Goal: Task Accomplishment & Management: Manage account settings

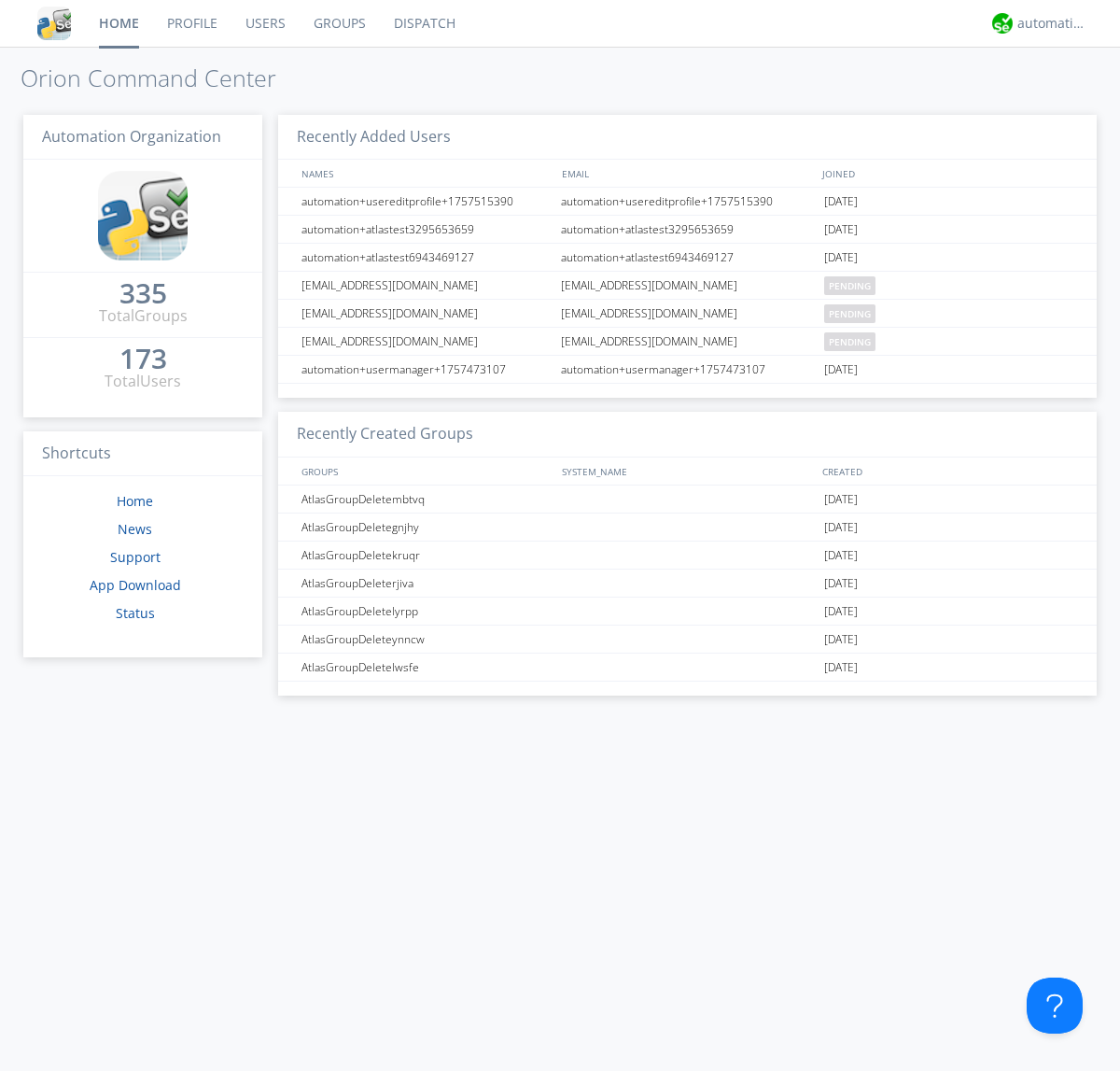
click at [264, 24] on link "Users" at bounding box center [265, 23] width 68 height 46
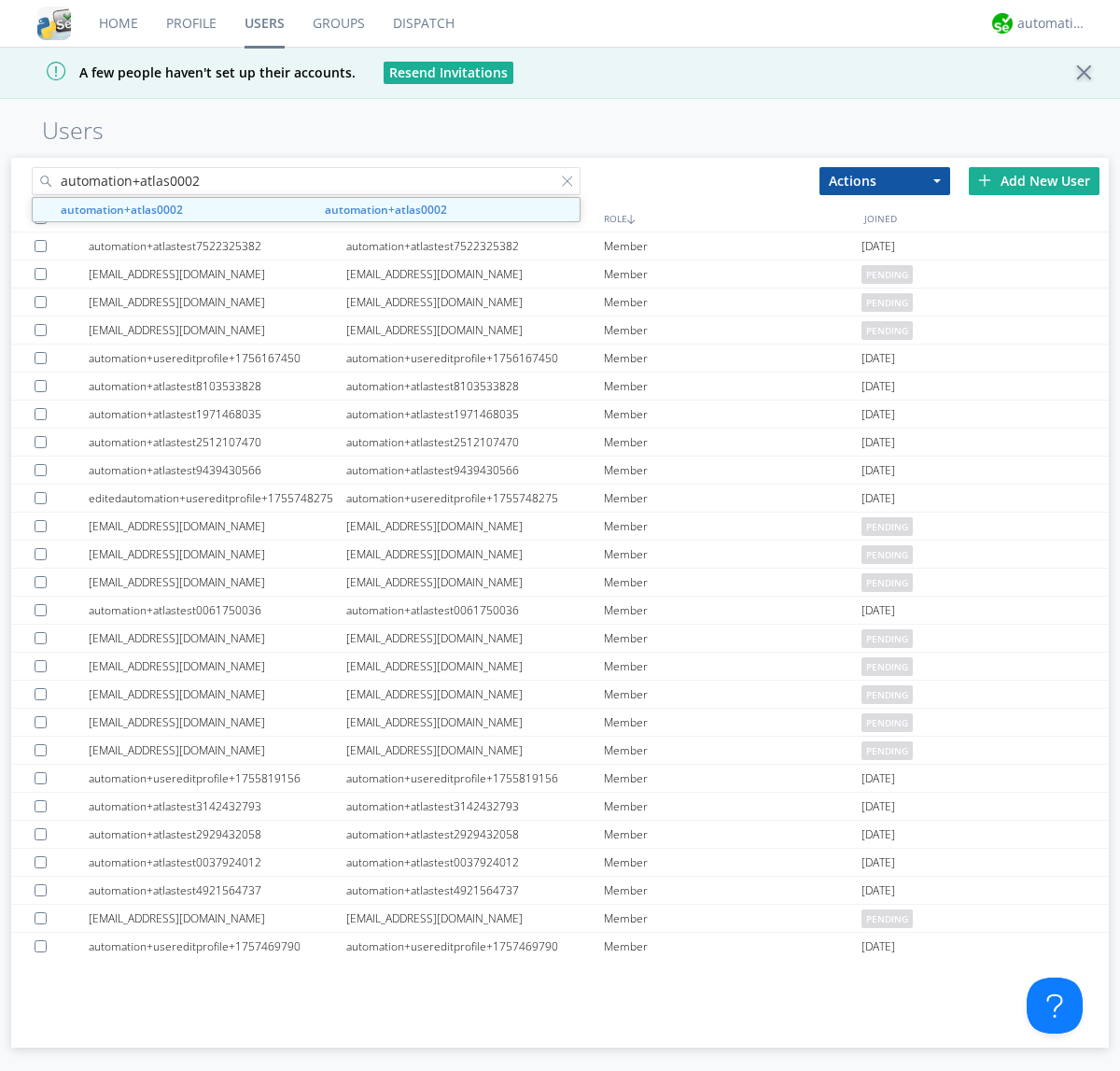
type input "automation+atlas0002"
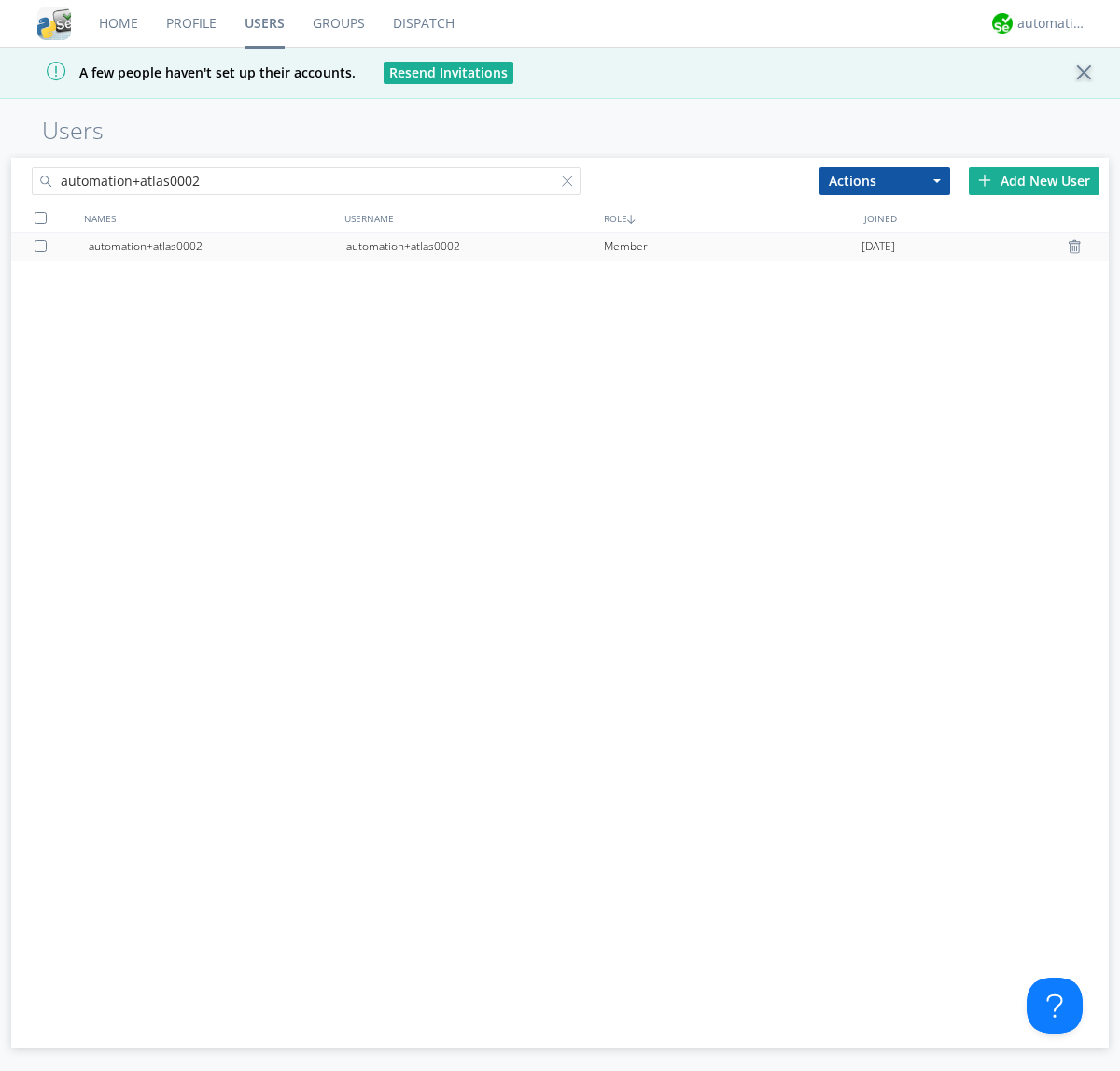
click at [474, 246] on div "automation+atlas0002" at bounding box center [475, 246] width 258 height 28
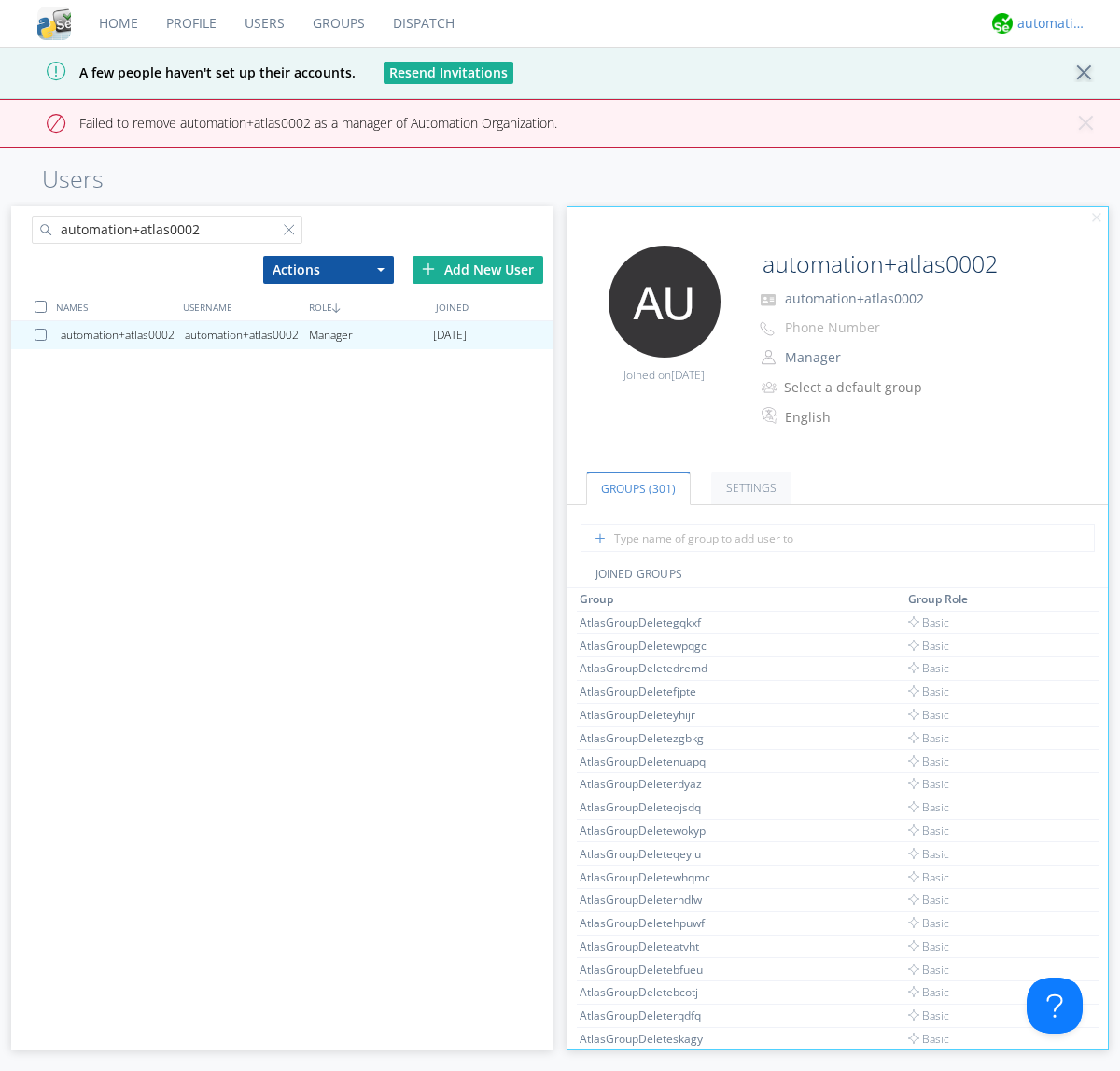
click at [1047, 24] on div "automation+atlas" at bounding box center [1053, 24] width 70 height 19
